Goal: Task Accomplishment & Management: Manage account settings

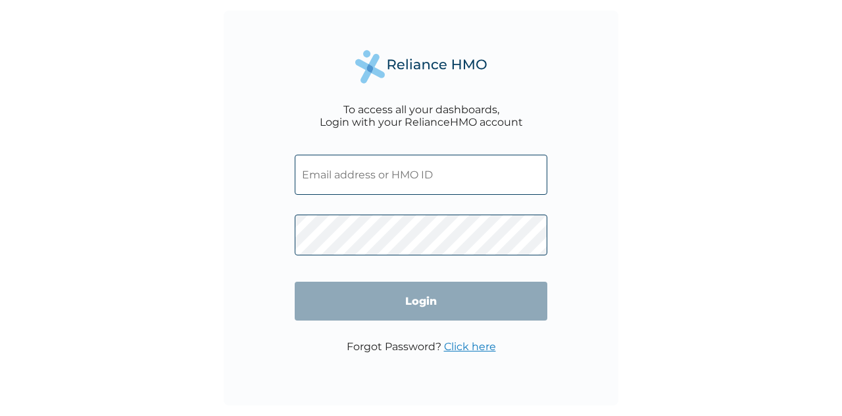
type input "ALY/10002/A"
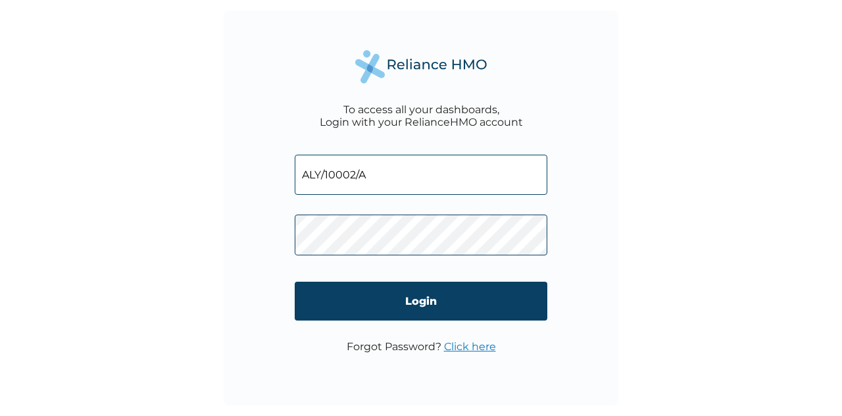
click at [265, 115] on div "To access all your dashboards, Login with your RelianceHMO account ALY/10002/A …" at bounding box center [421, 208] width 395 height 395
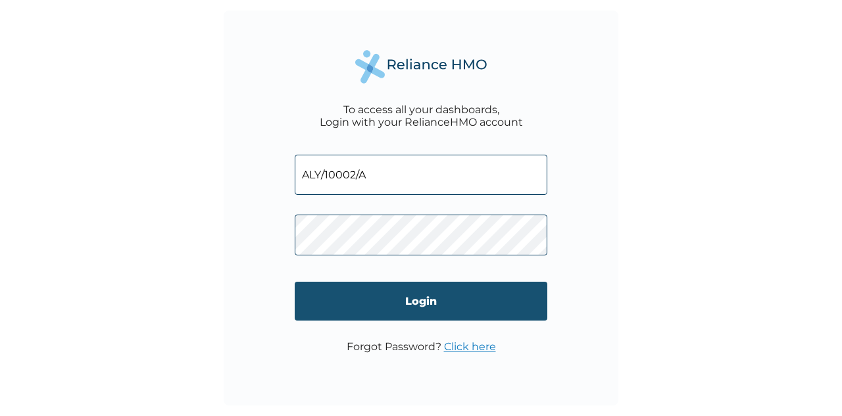
click at [407, 297] on input "Login" at bounding box center [421, 301] width 253 height 39
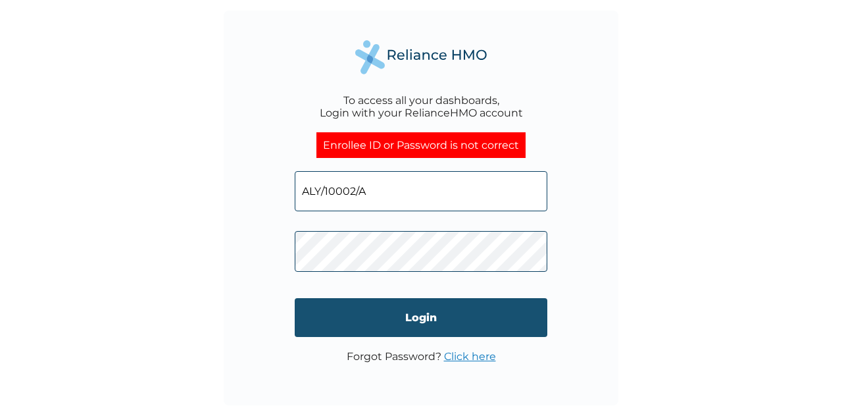
click at [449, 324] on input "Login" at bounding box center [421, 317] width 253 height 39
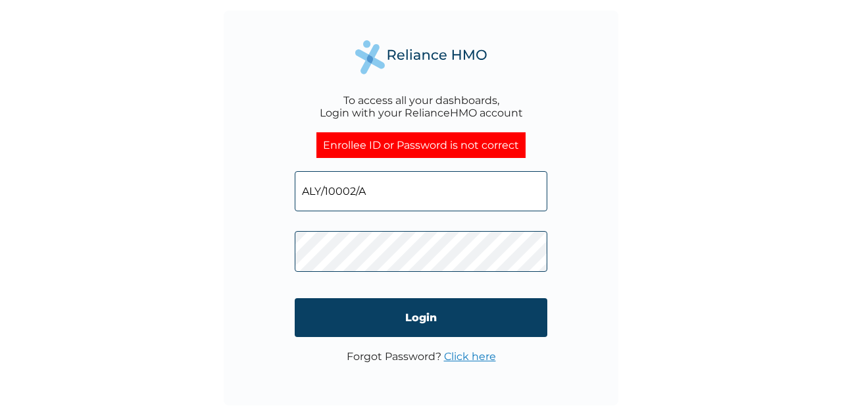
click at [464, 353] on link "Click here" at bounding box center [470, 356] width 52 height 13
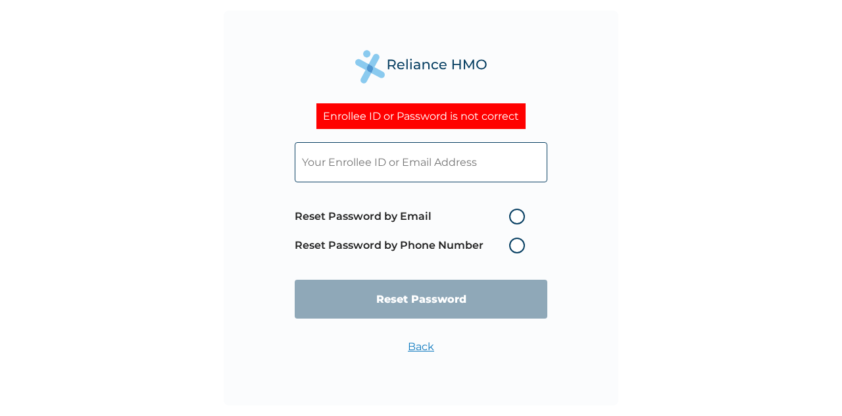
click at [504, 218] on label "Reset Password by Email" at bounding box center [413, 217] width 237 height 16
click at [504, 218] on input "Reset Password by Email" at bounding box center [501, 216] width 21 height 21
radio input "true"
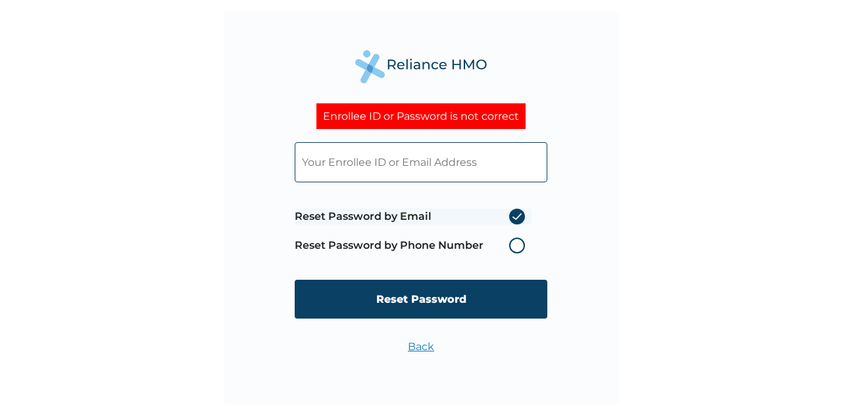
click at [430, 160] on input "text" at bounding box center [421, 162] width 253 height 40
type input "ALY/10002/A"
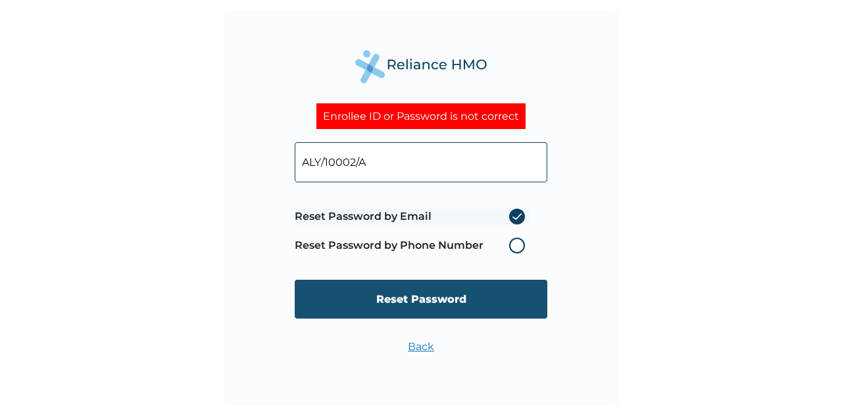
click at [497, 296] on input "Reset Password" at bounding box center [421, 299] width 253 height 39
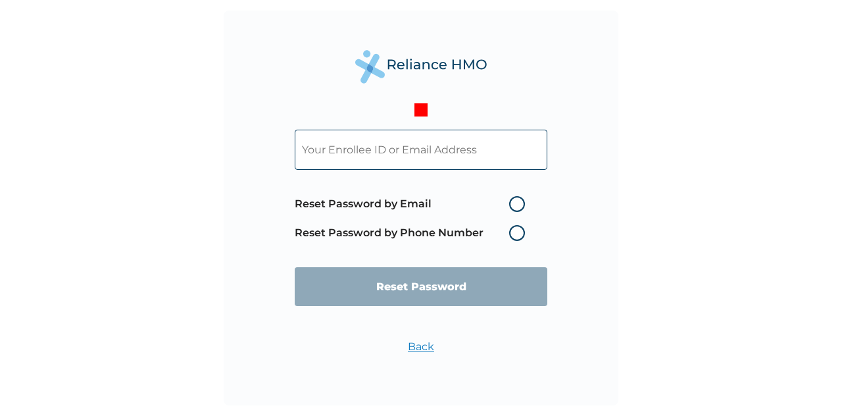
click at [424, 156] on input "text" at bounding box center [421, 150] width 253 height 40
click at [370, 155] on input "text" at bounding box center [421, 150] width 253 height 40
type input "ALY/10002/A"
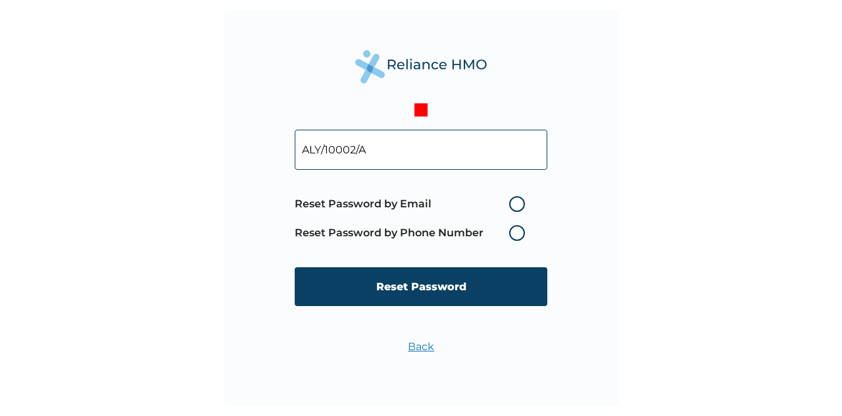
click at [517, 205] on label "Reset Password by Email" at bounding box center [413, 204] width 237 height 16
click at [512, 205] on input "Reset Password by Email" at bounding box center [501, 203] width 21 height 21
radio input "true"
click at [515, 234] on label "Reset Password by Phone Number" at bounding box center [413, 233] width 237 height 16
click at [515, 238] on label "Reset Password by Phone Number" at bounding box center [413, 233] width 237 height 16
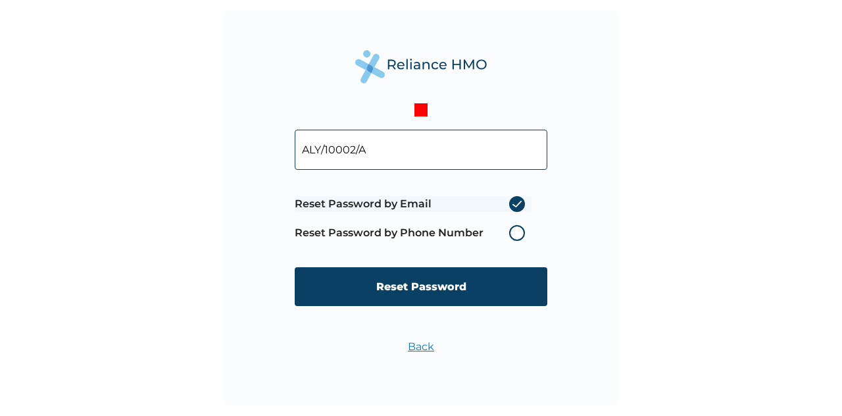
click at [515, 238] on label "Reset Password by Phone Number" at bounding box center [413, 233] width 237 height 16
click at [513, 238] on label "Reset Password by Phone Number" at bounding box center [413, 233] width 237 height 16
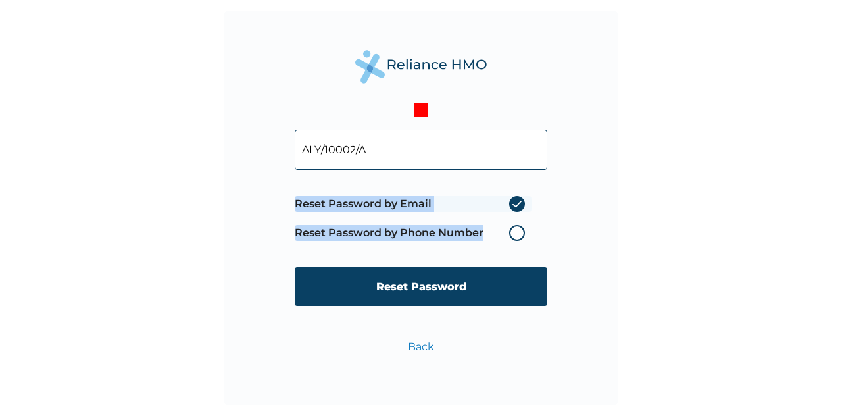
click at [513, 238] on label "Reset Password by Phone Number" at bounding box center [413, 233] width 237 height 16
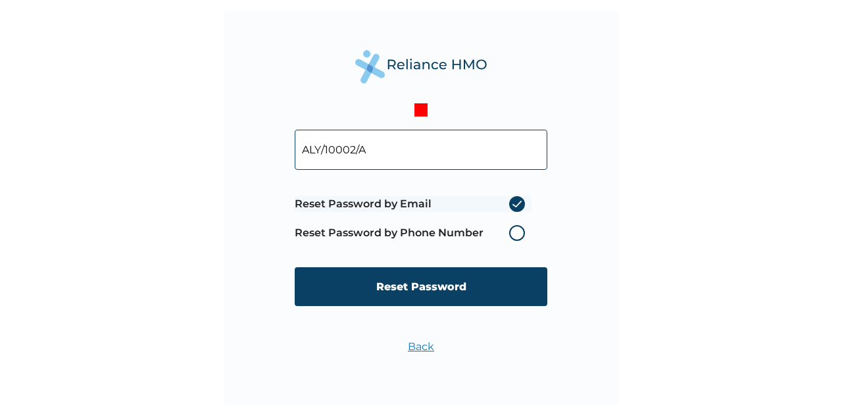
click at [517, 205] on label "Reset Password by Email" at bounding box center [413, 204] width 237 height 16
click at [512, 205] on input "Reset Password by Email" at bounding box center [501, 203] width 21 height 21
click at [442, 238] on label "Reset Password by Phone Number" at bounding box center [413, 233] width 237 height 16
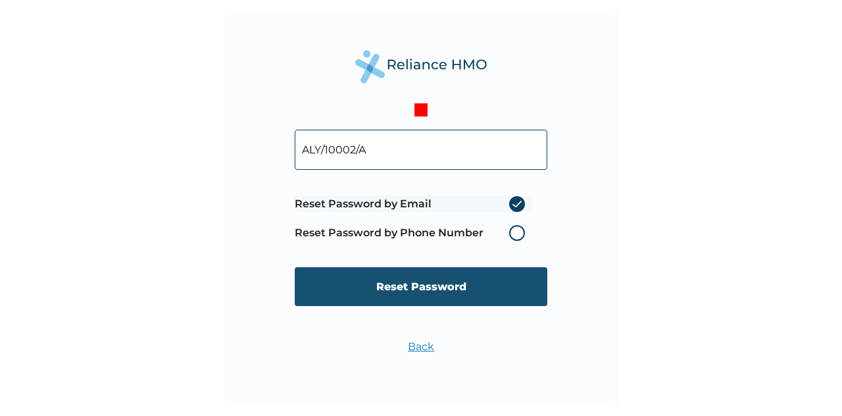
click at [417, 299] on input "Reset Password" at bounding box center [421, 286] width 253 height 39
